Goal: Find specific page/section: Find specific page/section

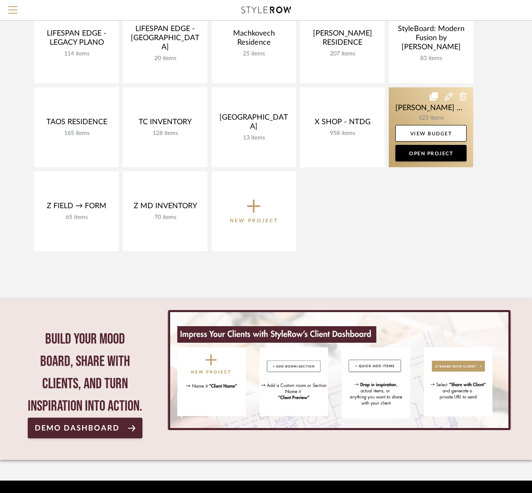
scroll to position [365, 0]
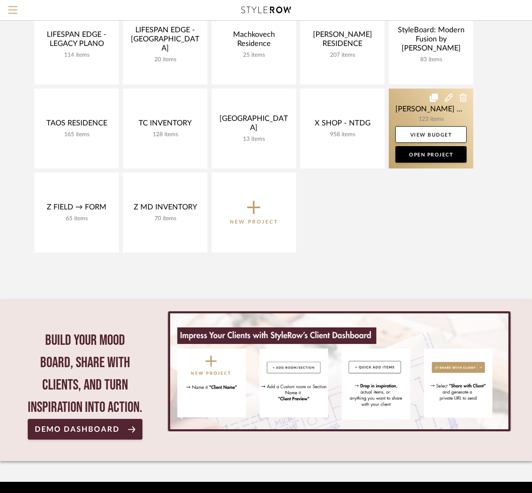
click at [406, 109] on link at bounding box center [431, 129] width 85 height 80
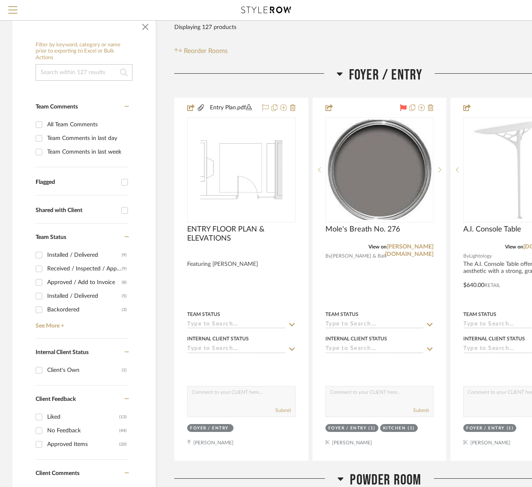
scroll to position [135, 0]
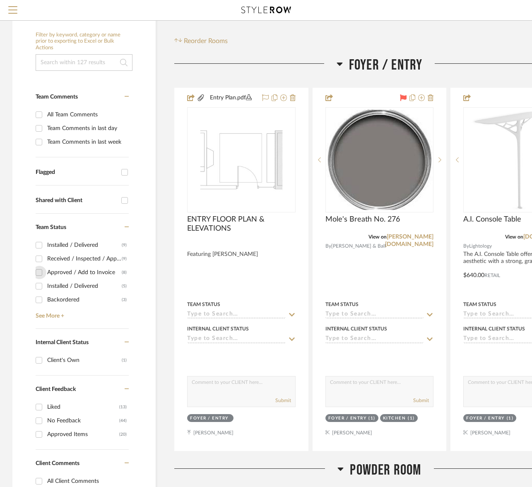
click at [38, 271] on input "Approved / Add to Invoice (8)" at bounding box center [38, 272] width 13 height 13
checkbox input "true"
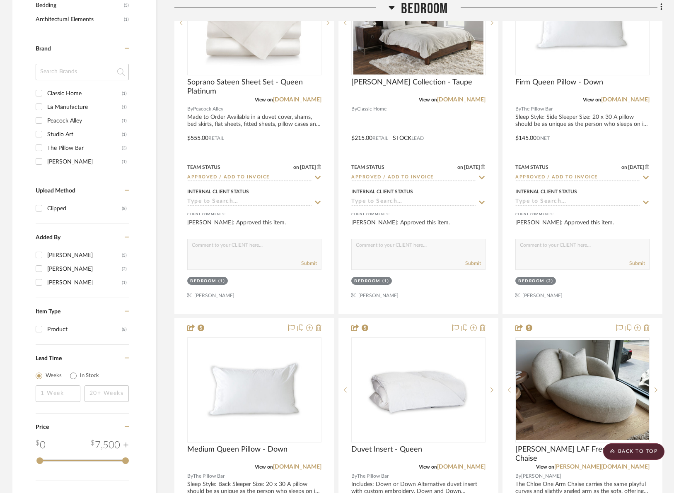
scroll to position [711, 0]
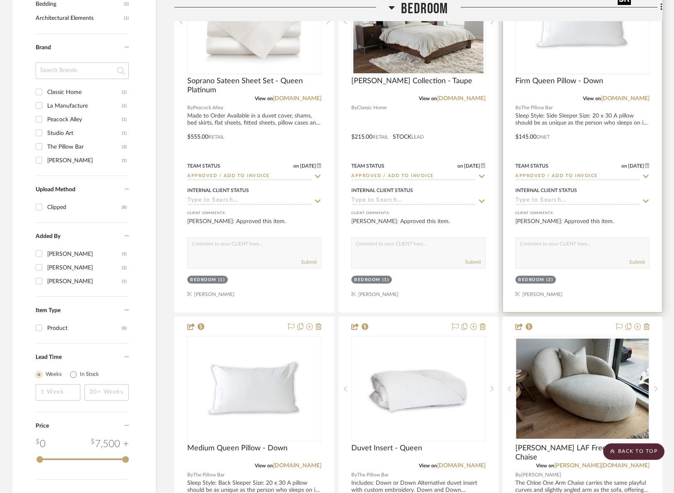
click at [532, 45] on div at bounding box center [582, 21] width 134 height 105
click at [532, 39] on img "0" at bounding box center [583, 22] width 104 height 104
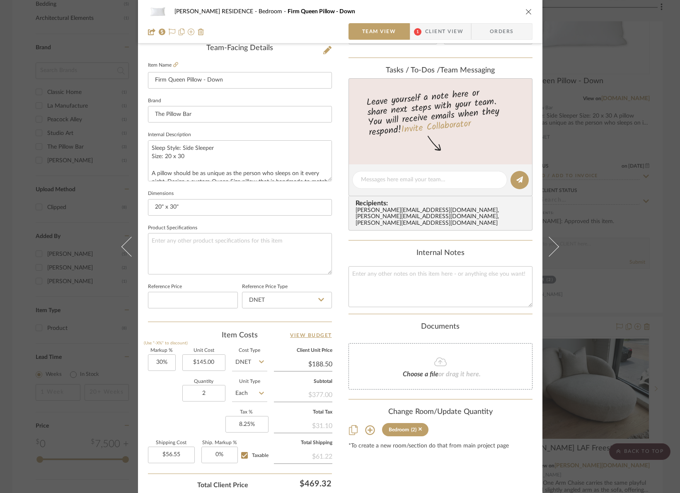
scroll to position [276, 0]
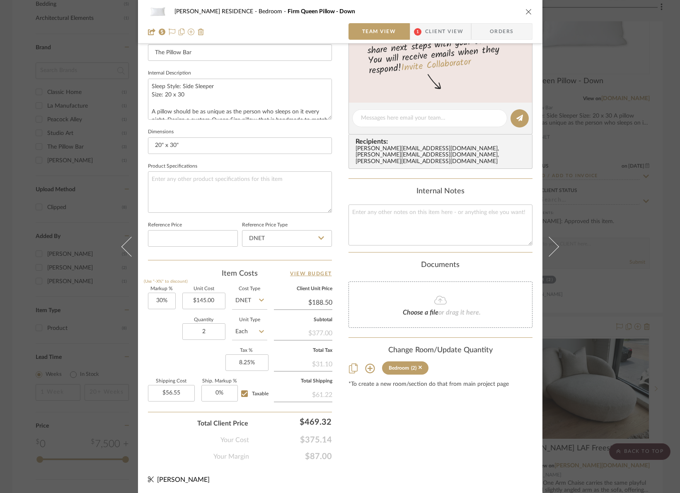
click at [526, 12] on icon "close" at bounding box center [528, 11] width 7 height 7
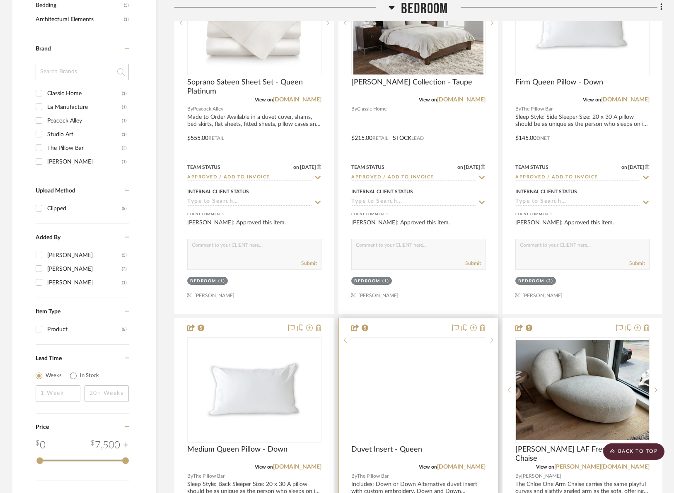
scroll to position [709, 0]
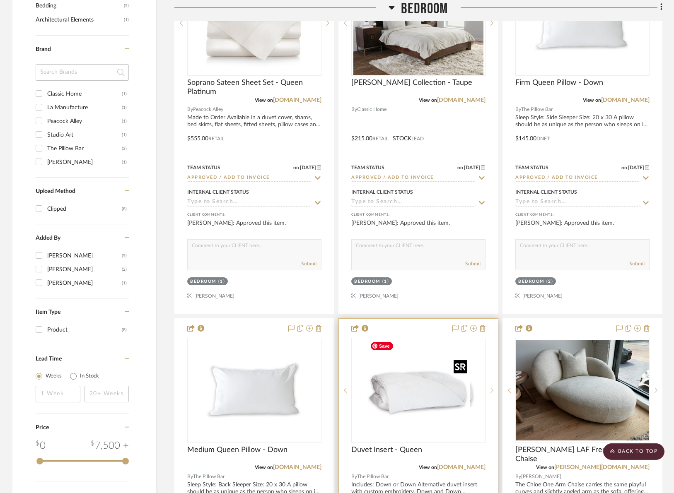
click at [421, 382] on div at bounding box center [418, 390] width 134 height 105
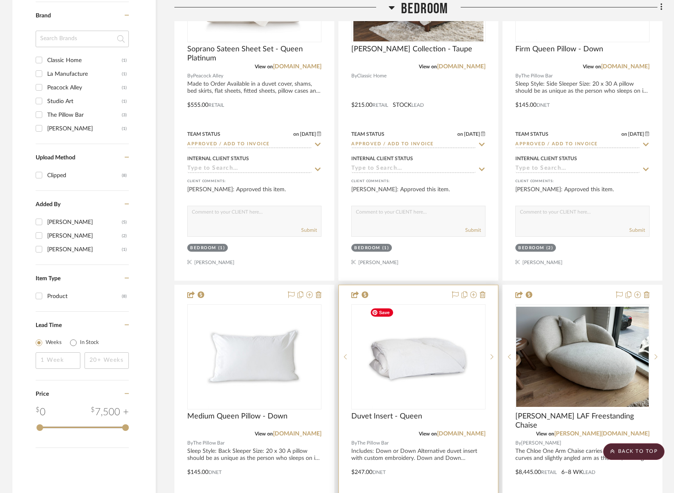
scroll to position [835, 0]
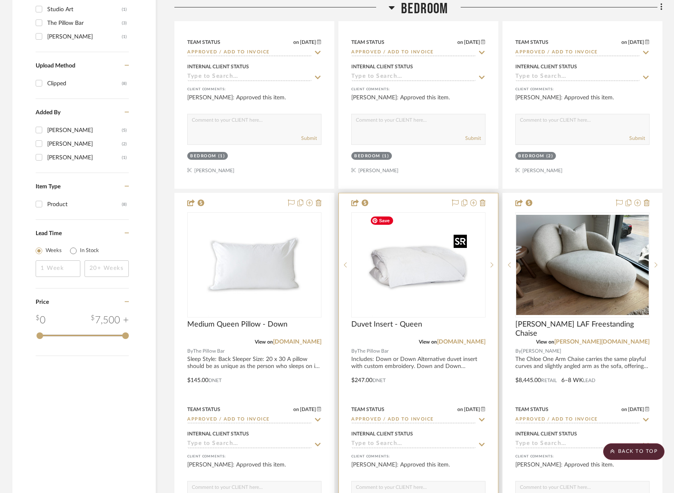
click at [436, 289] on img "0" at bounding box center [419, 265] width 104 height 104
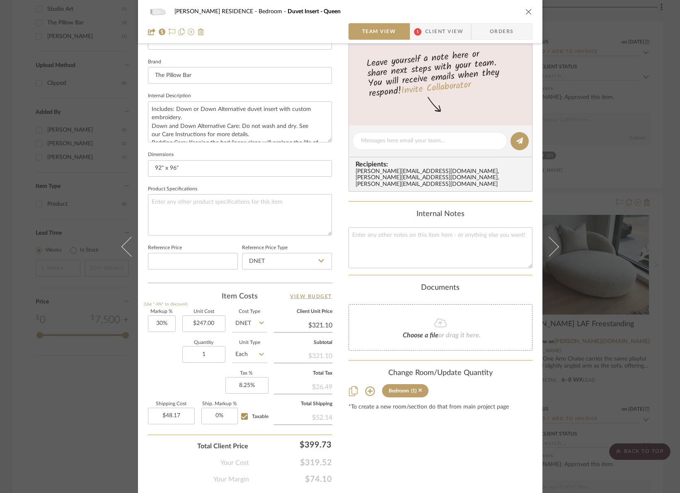
scroll to position [256, 0]
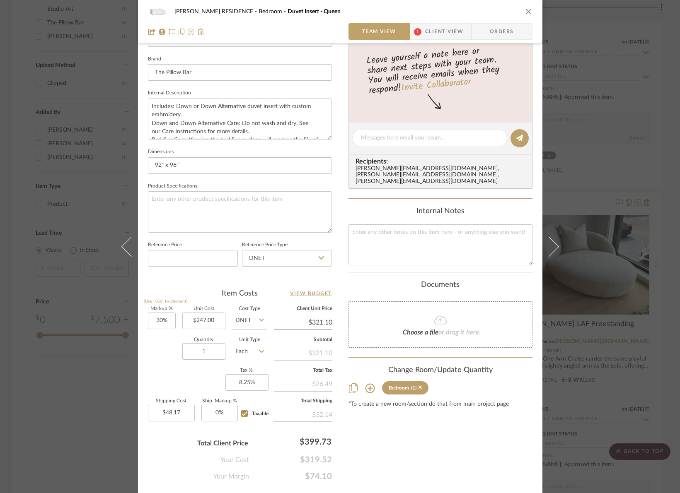
click at [525, 11] on icon "close" at bounding box center [528, 11] width 7 height 7
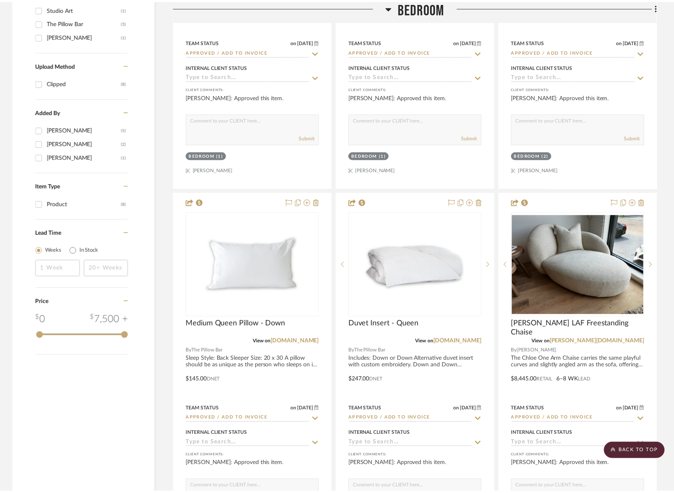
scroll to position [835, 0]
